Goal: Transaction & Acquisition: Obtain resource

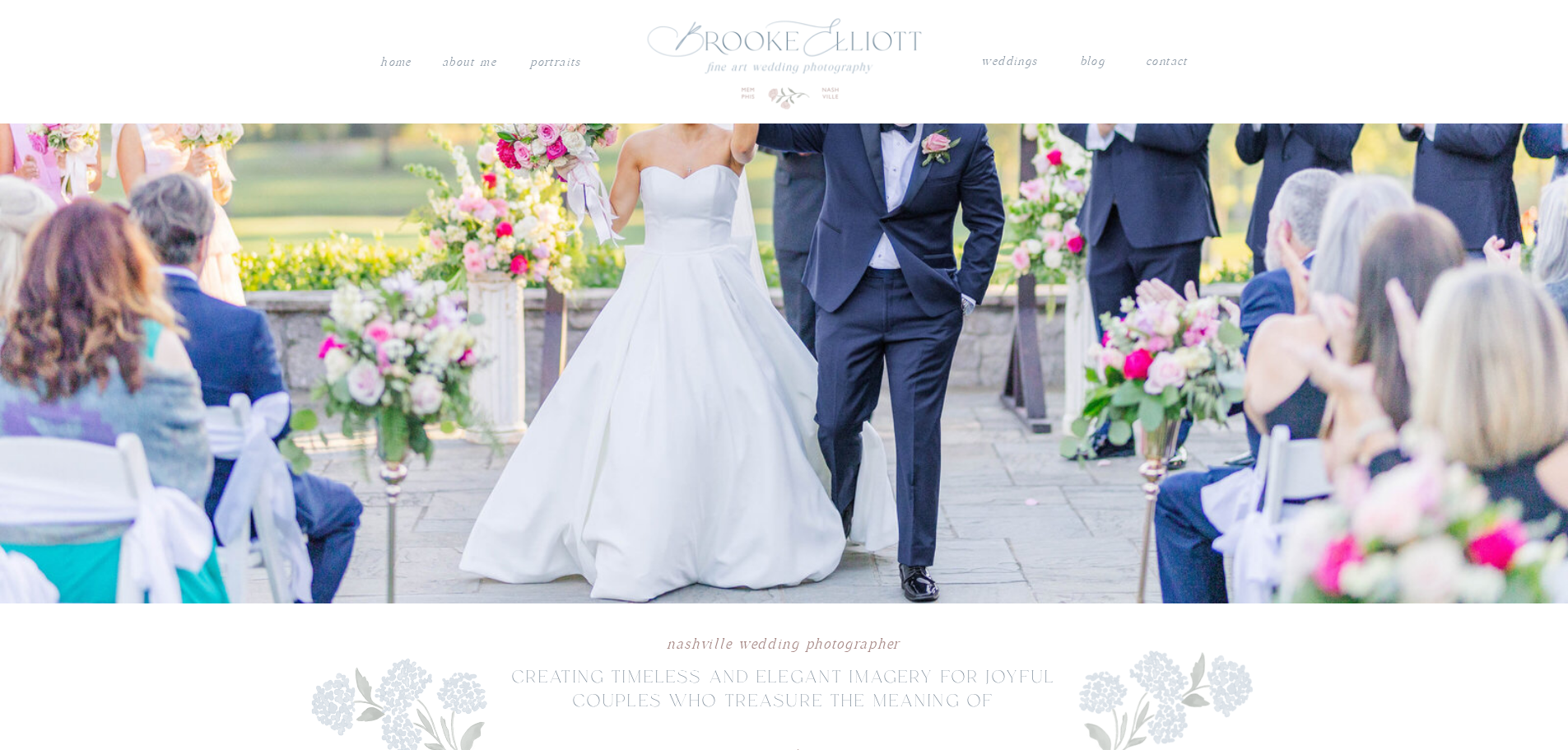
click at [1006, 56] on nav "weddings" at bounding box center [1009, 61] width 57 height 22
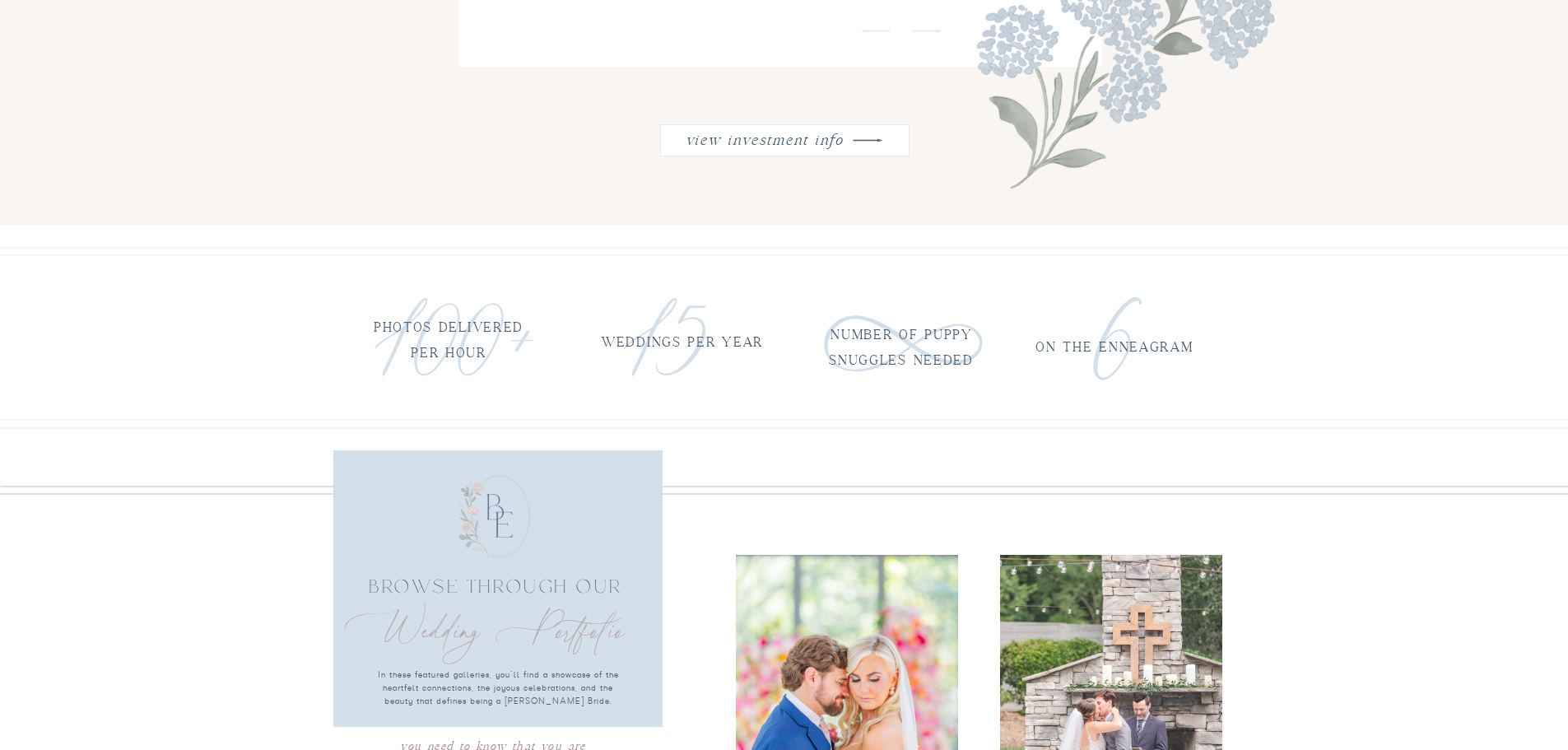
scroll to position [2306, 0]
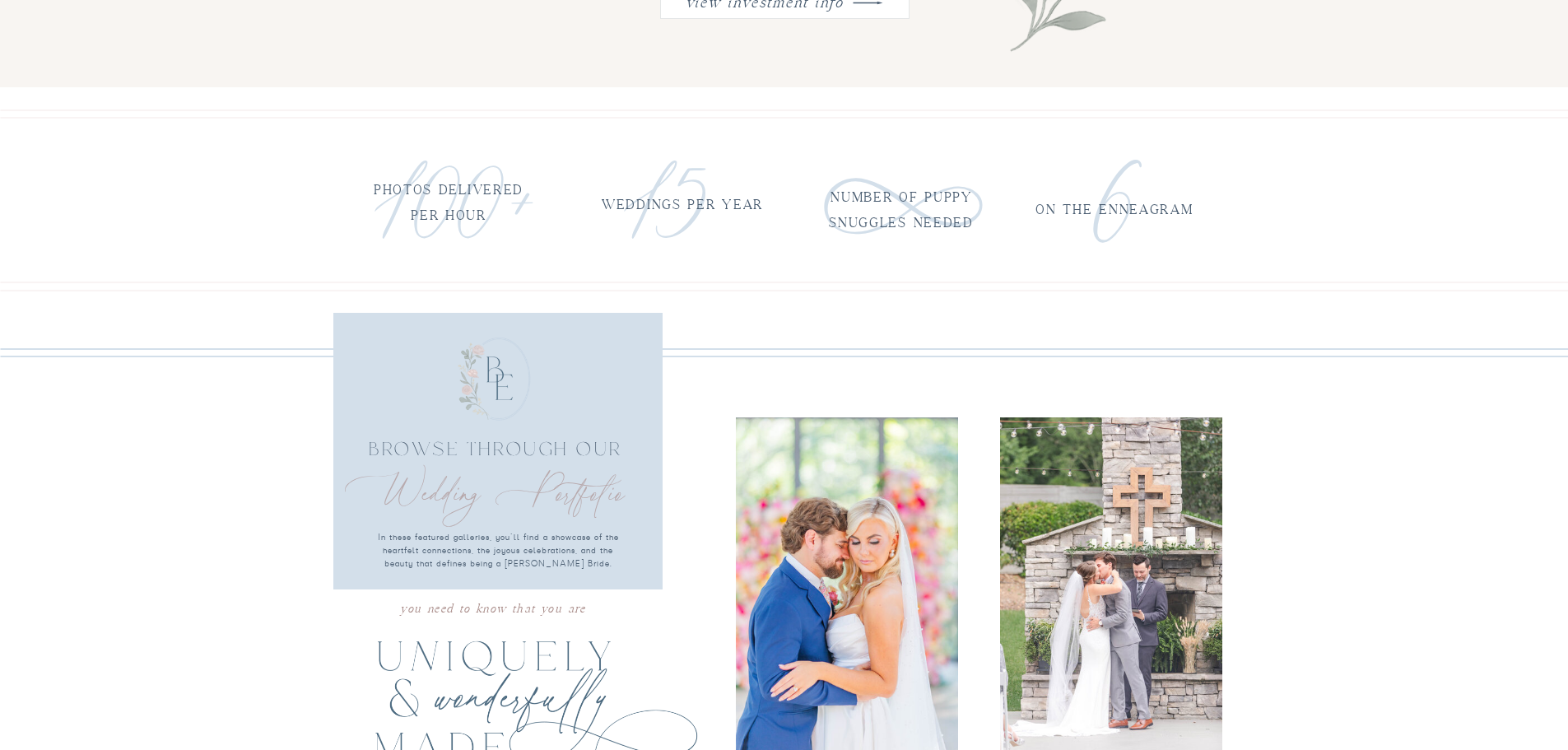
click at [758, 0] on nav "view investment info" at bounding box center [765, 0] width 166 height 22
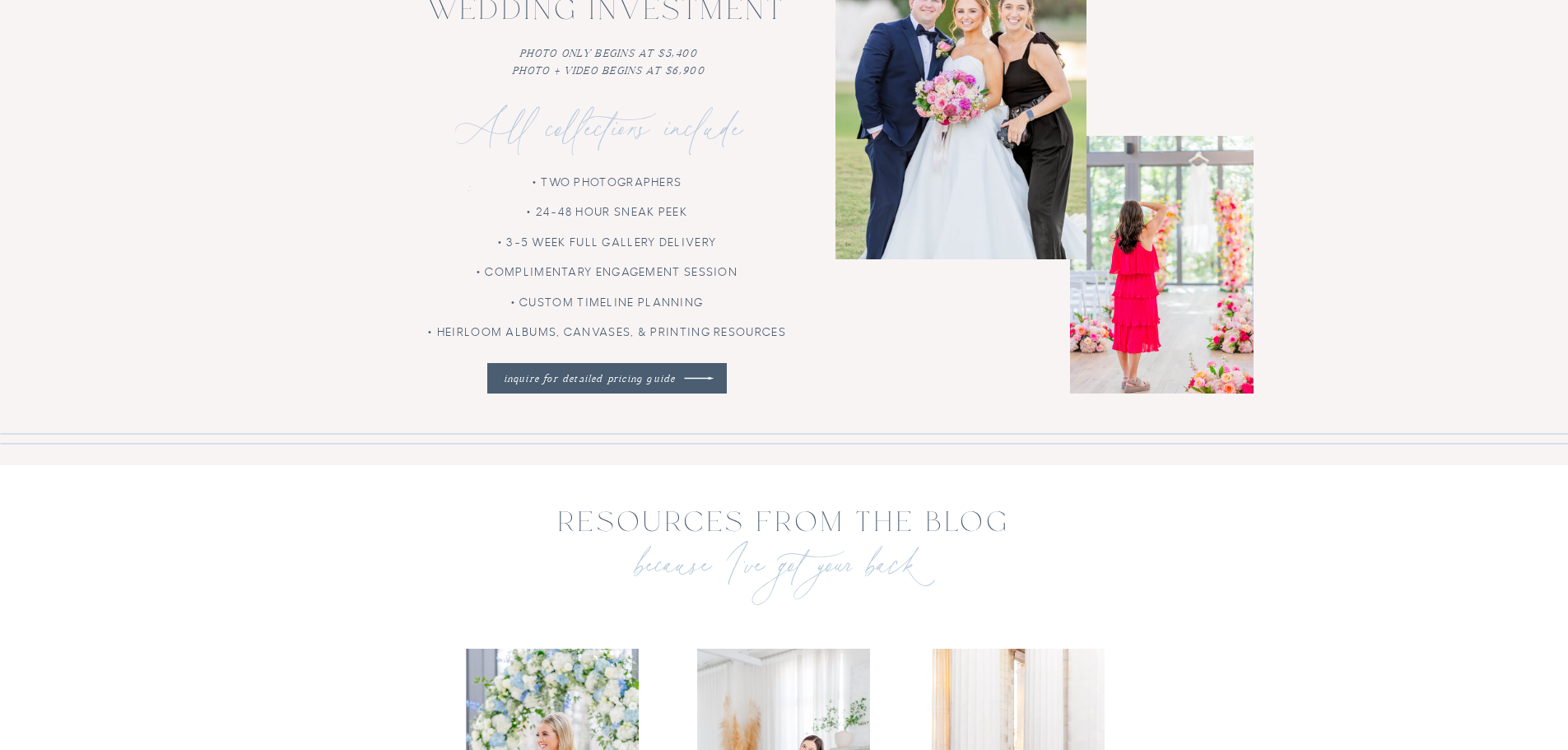
scroll to position [3695, 0]
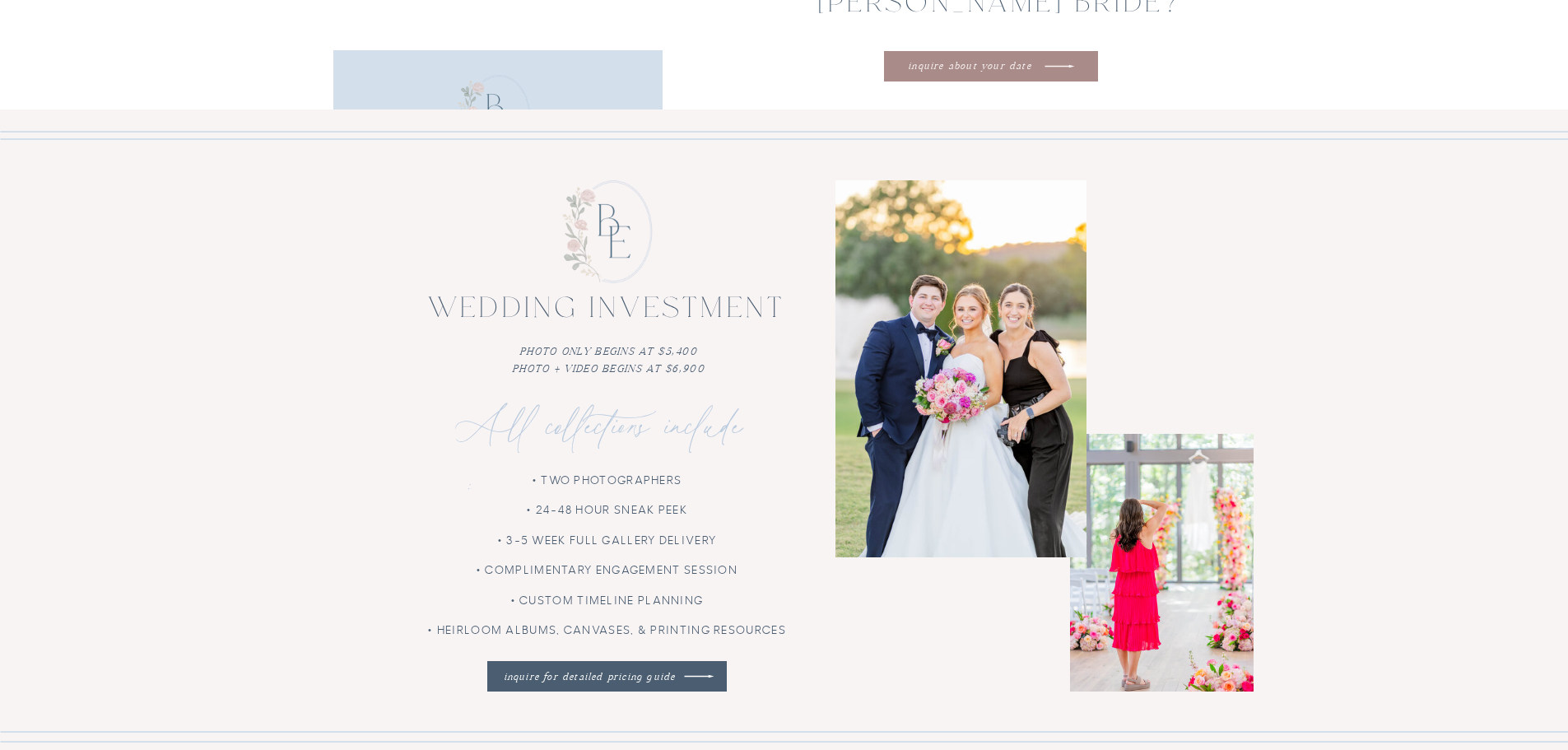
click at [544, 357] on p "photo only begins at $5,400 photo + video begins at $6,900" at bounding box center [609, 359] width 475 height 33
click at [609, 680] on nav "inquire for detailed pricing guide" at bounding box center [590, 677] width 187 height 16
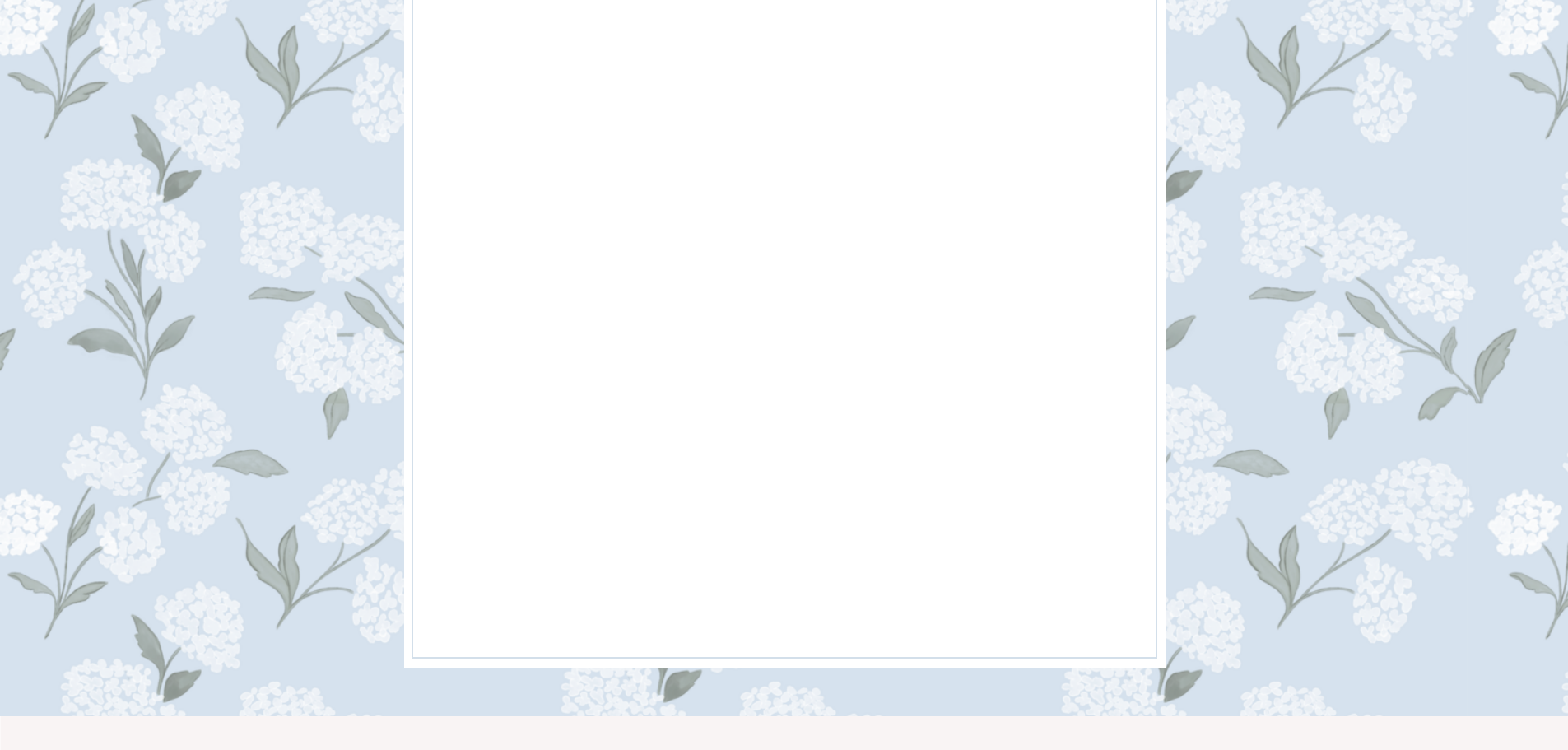
scroll to position [1208, 0]
